Goal: Task Accomplishment & Management: Manage account settings

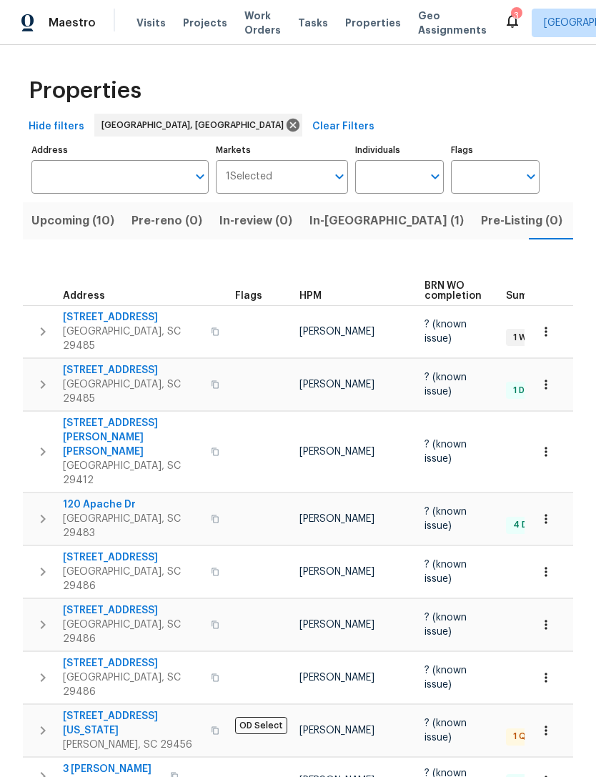
scroll to position [0, 59]
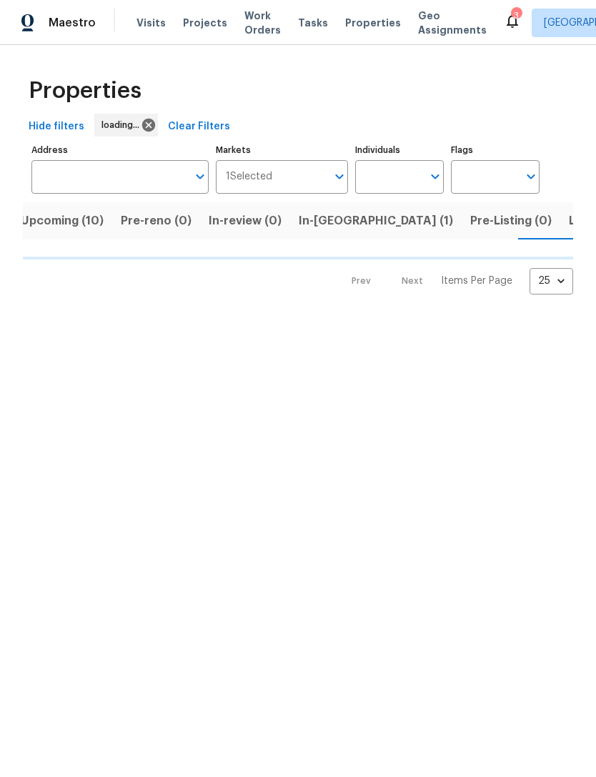
scroll to position [0, 31]
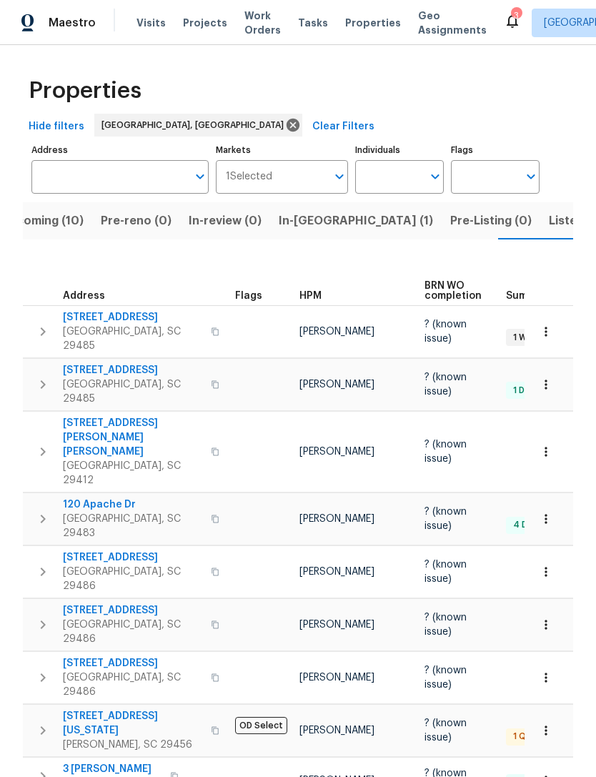
click at [257, 20] on span "Work Orders" at bounding box center [263, 23] width 36 height 29
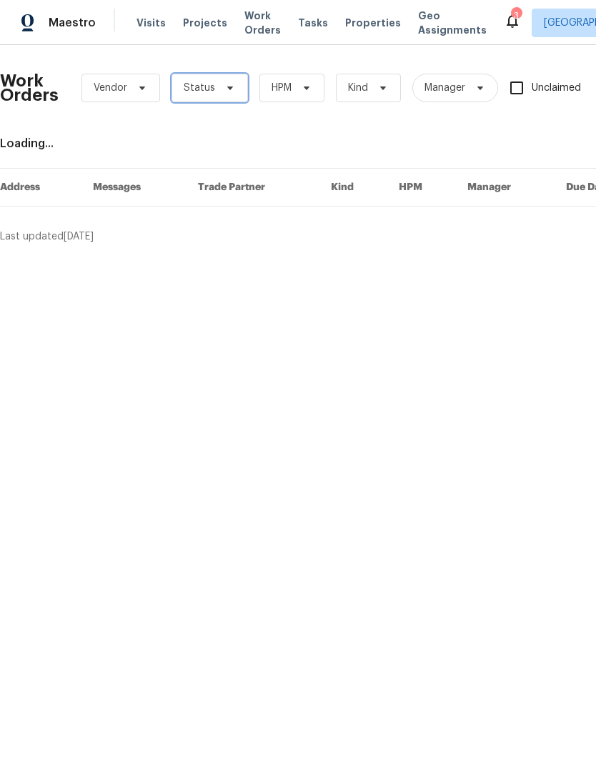
click at [235, 87] on span "Status" at bounding box center [210, 88] width 77 height 29
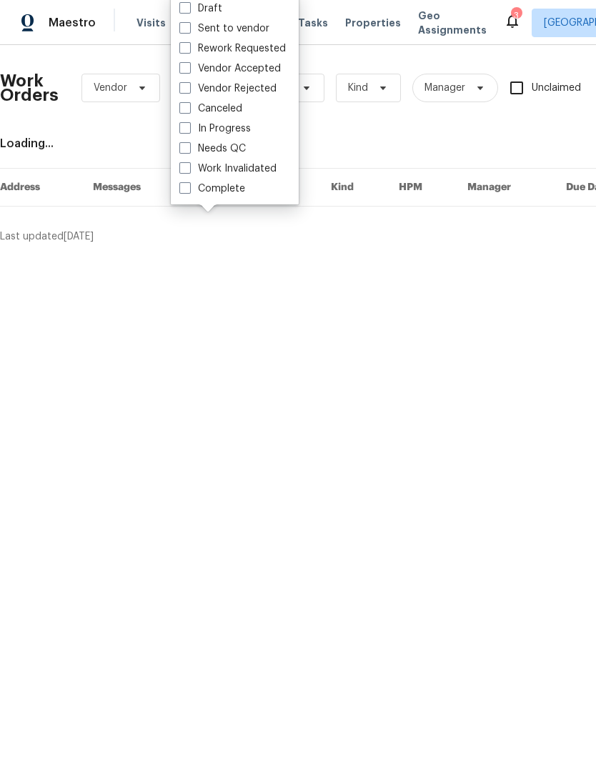
click at [184, 145] on span at bounding box center [184, 147] width 11 height 11
click at [184, 145] on input "Needs QC" at bounding box center [183, 146] width 9 height 9
checkbox input "true"
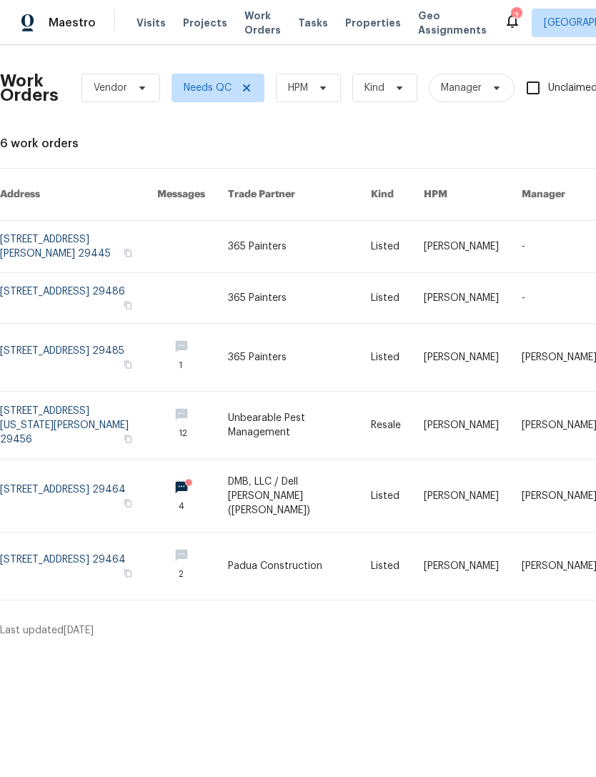
click at [122, 222] on link at bounding box center [78, 246] width 157 height 51
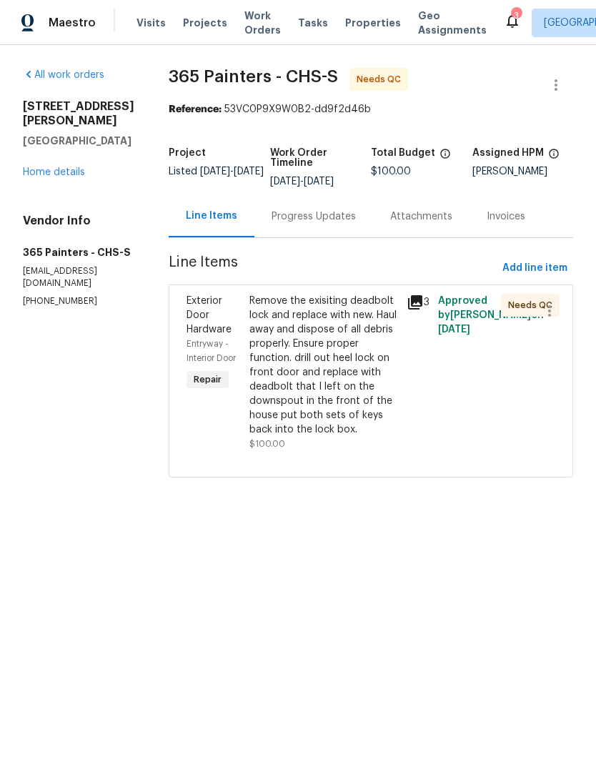
click at [336, 355] on div "Remove the exisiting deadbolt lock and replace with new. Haul away and dispose …" at bounding box center [324, 365] width 149 height 143
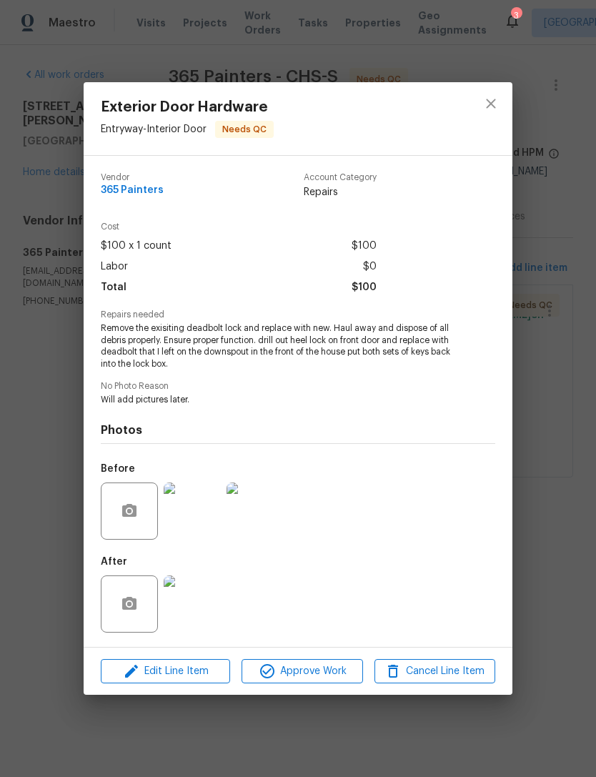
click at [202, 604] on img at bounding box center [192, 604] width 57 height 57
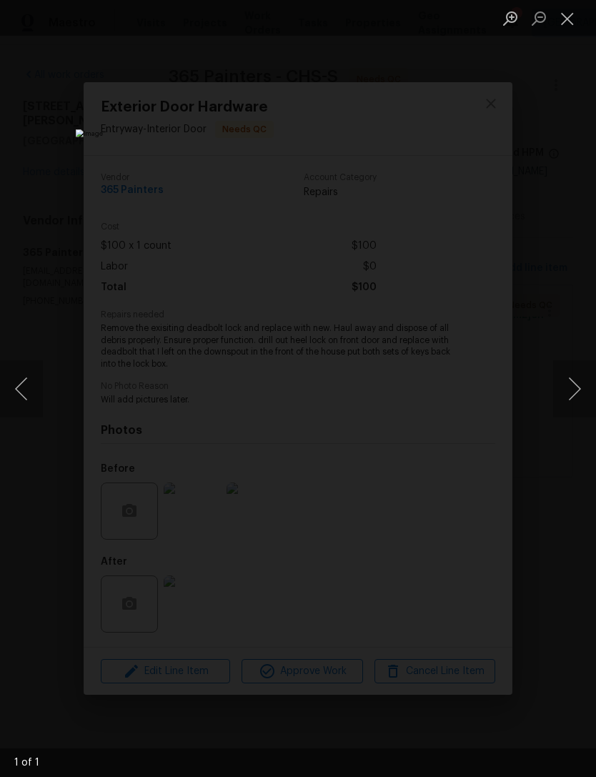
click at [568, 381] on button "Next image" at bounding box center [574, 388] width 43 height 57
click at [562, 390] on button "Next image" at bounding box center [574, 388] width 43 height 57
click at [571, 385] on button "Next image" at bounding box center [574, 388] width 43 height 57
click at [571, 386] on button "Next image" at bounding box center [574, 388] width 43 height 57
click at [567, 25] on button "Close lightbox" at bounding box center [567, 18] width 29 height 25
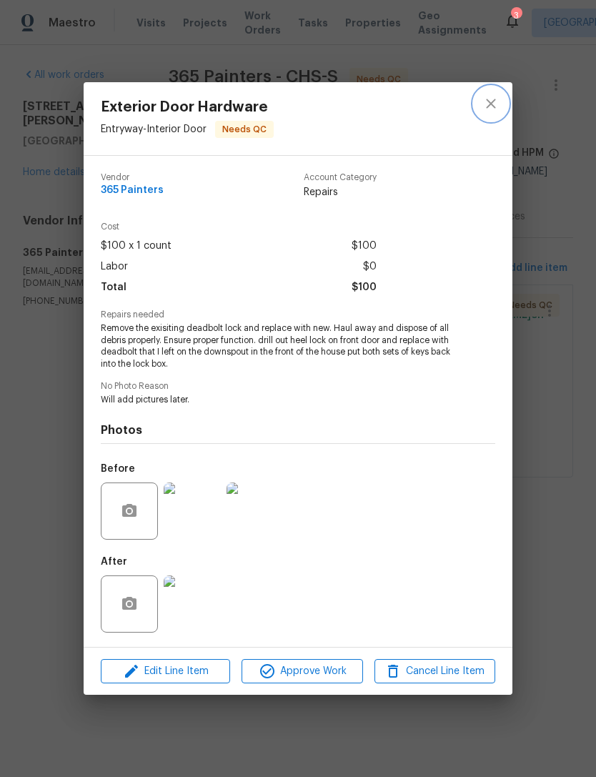
click at [487, 99] on icon "close" at bounding box center [490, 103] width 9 height 9
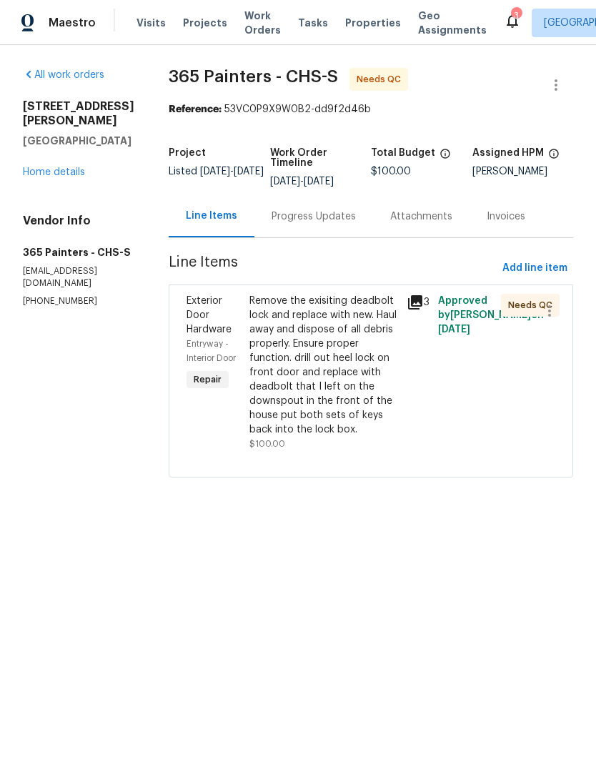
click at [352, 21] on span "Properties" at bounding box center [373, 23] width 56 height 14
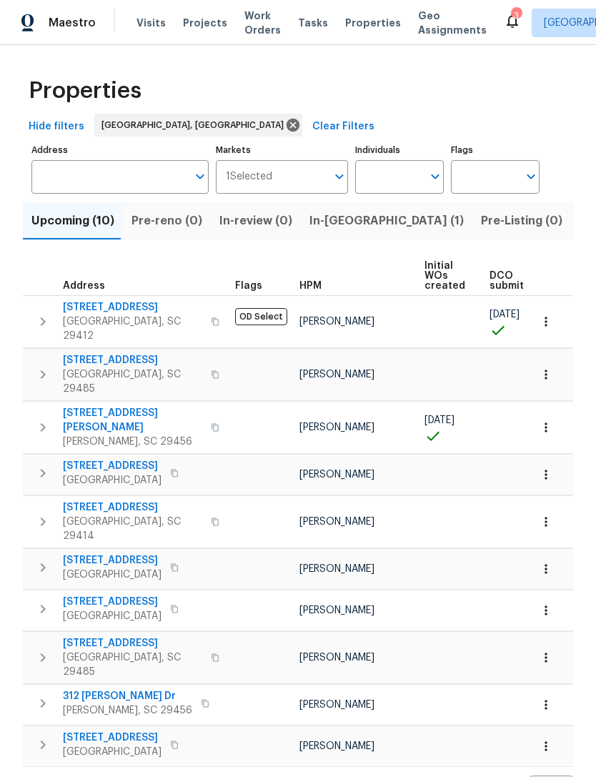
click at [550, 318] on icon "button" at bounding box center [546, 322] width 14 height 14
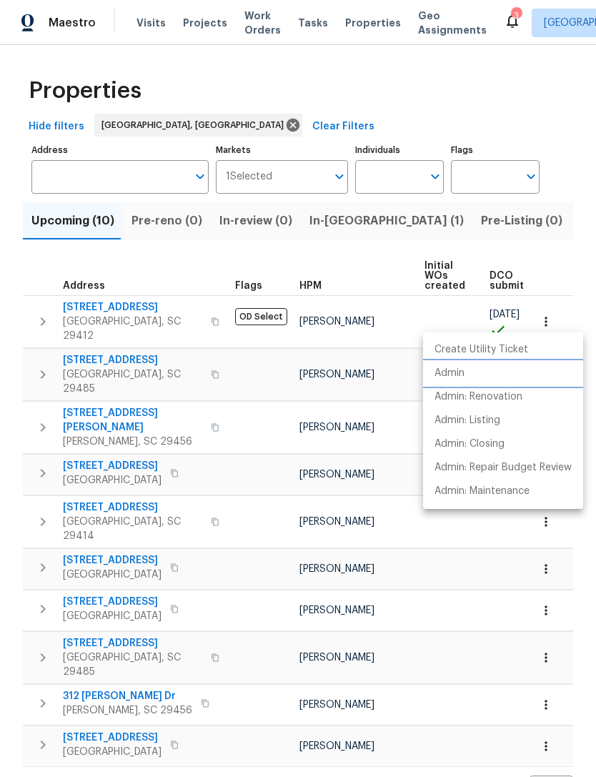
click at [455, 372] on p "Admin" at bounding box center [450, 373] width 30 height 15
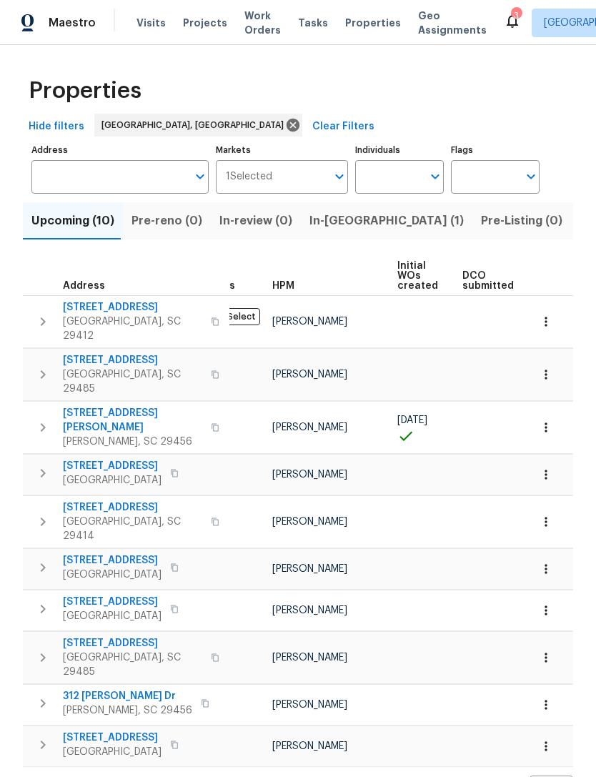
scroll to position [0, 21]
click at [504, 27] on icon at bounding box center [512, 20] width 17 height 17
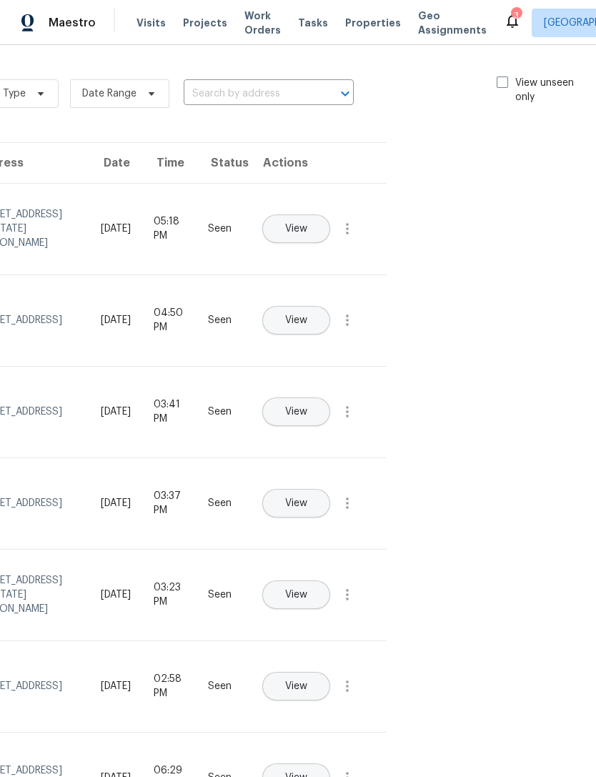
scroll to position [-1, 162]
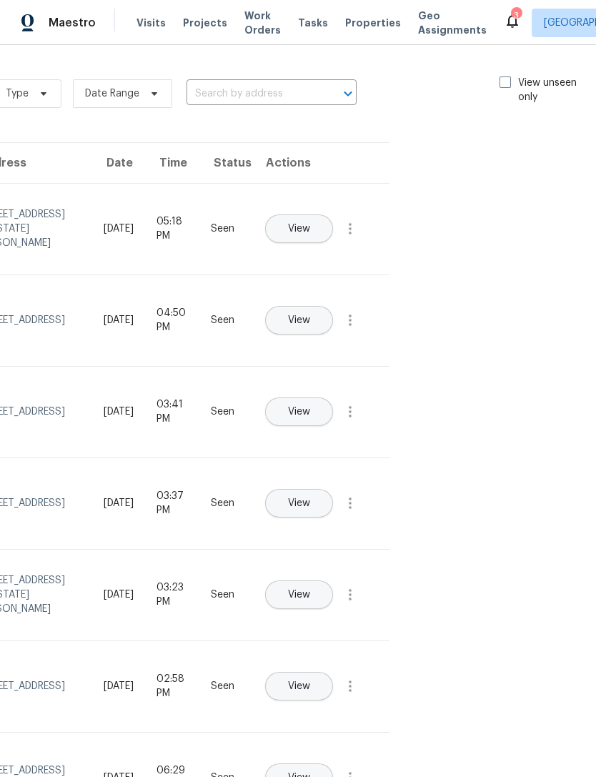
click at [505, 84] on span at bounding box center [505, 82] width 11 height 11
click at [505, 84] on input "View unseen only" at bounding box center [504, 80] width 9 height 9
checkbox input "true"
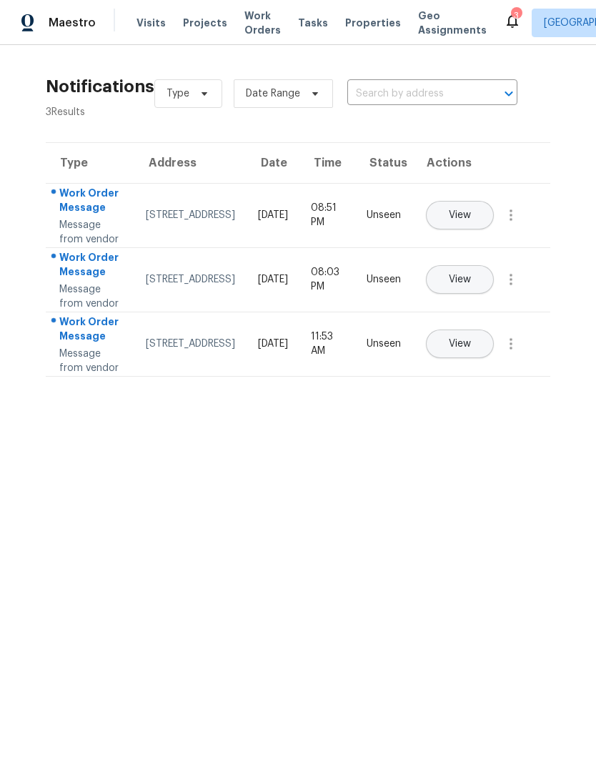
scroll to position [0, 0]
